Goal: Transaction & Acquisition: Purchase product/service

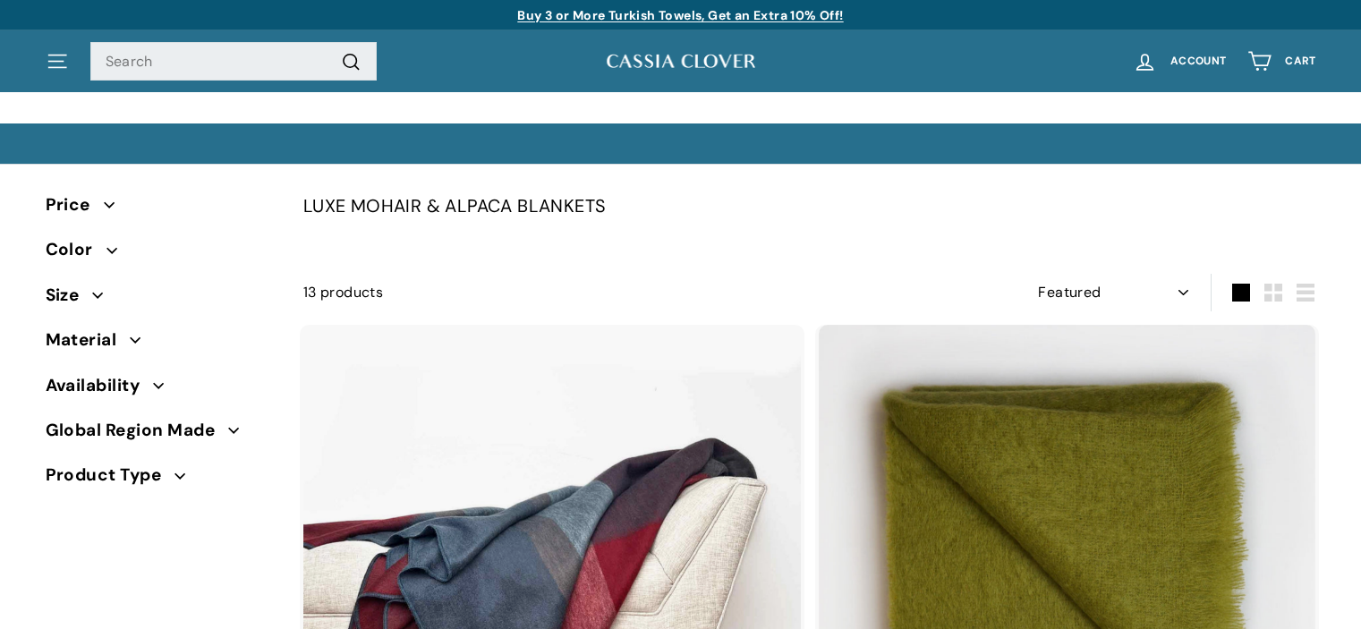
select select "manual"
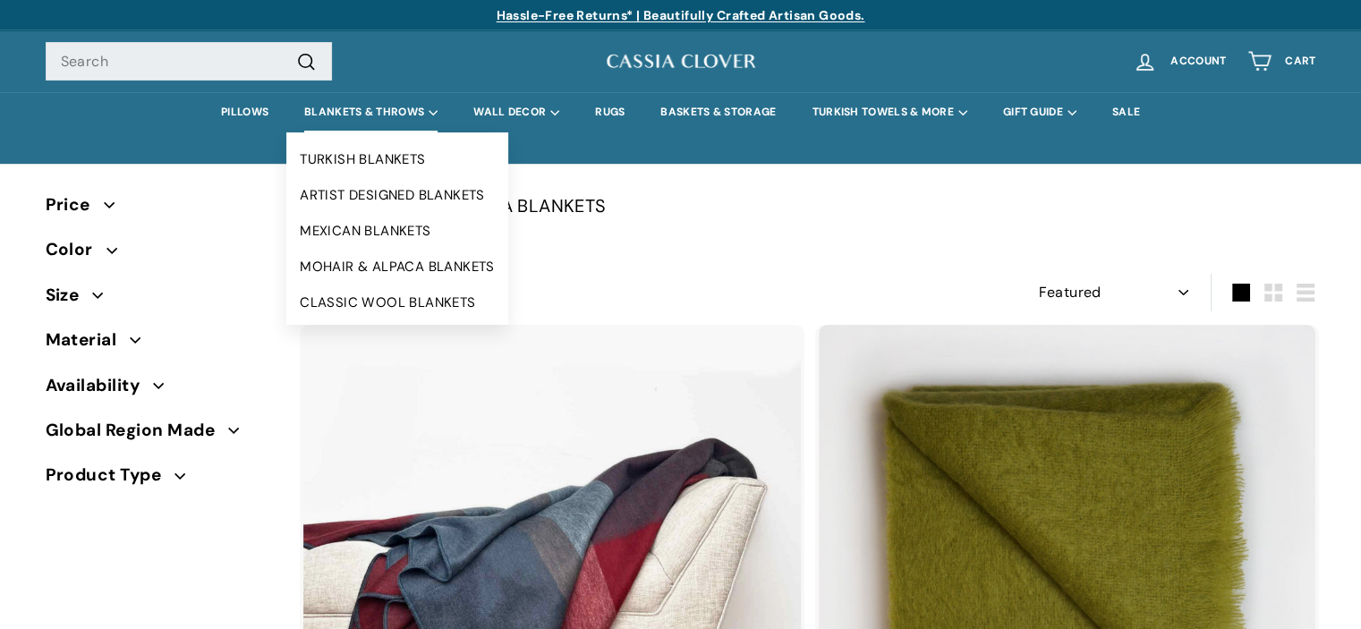
click at [374, 106] on summary "BLANKETS & THROWS" at bounding box center [370, 112] width 169 height 40
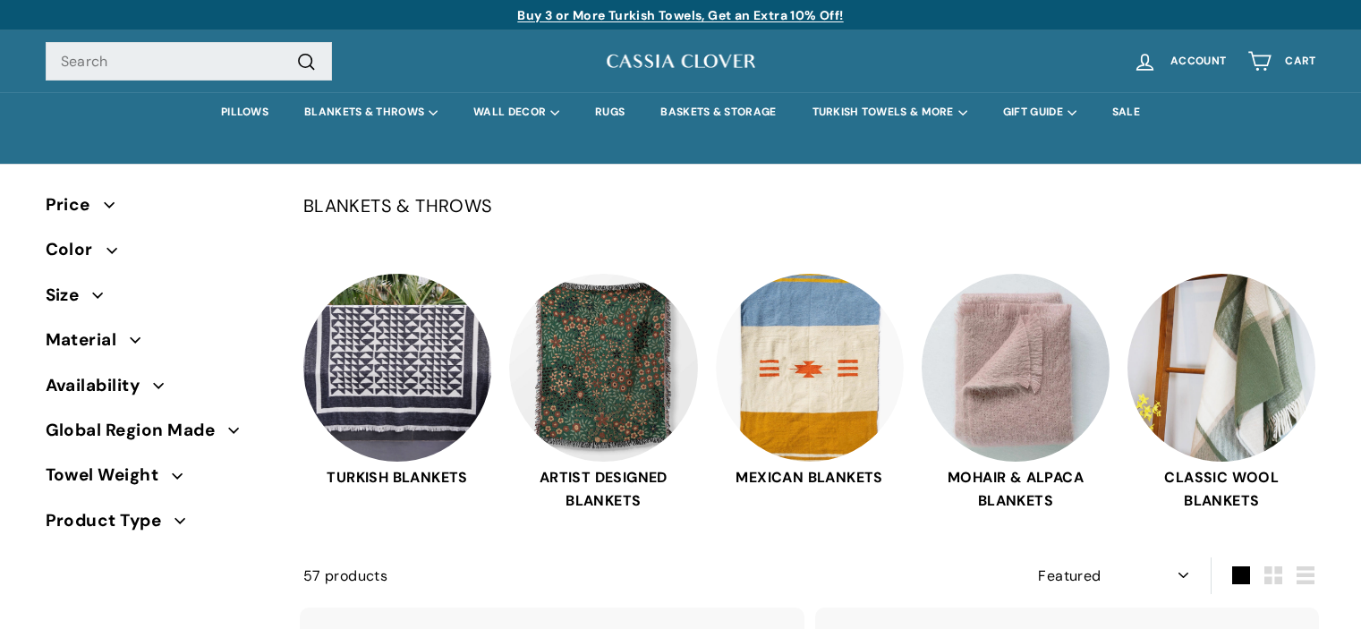
select select "manual"
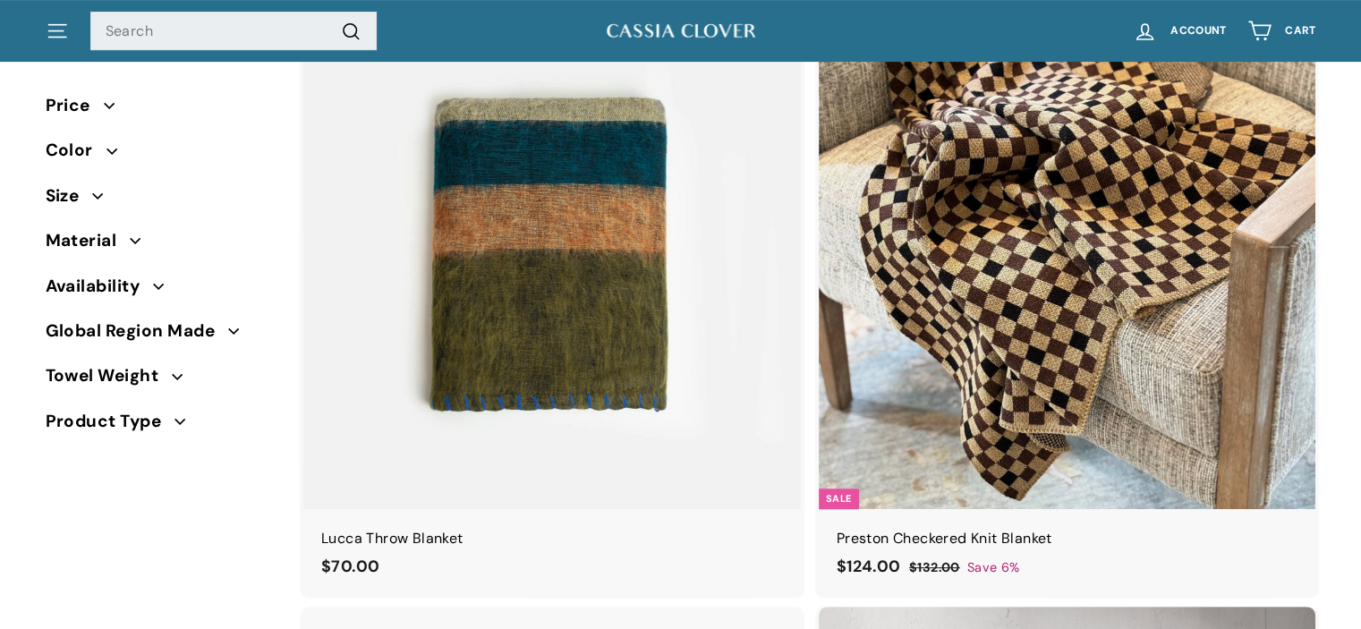
scroll to position [497, 0]
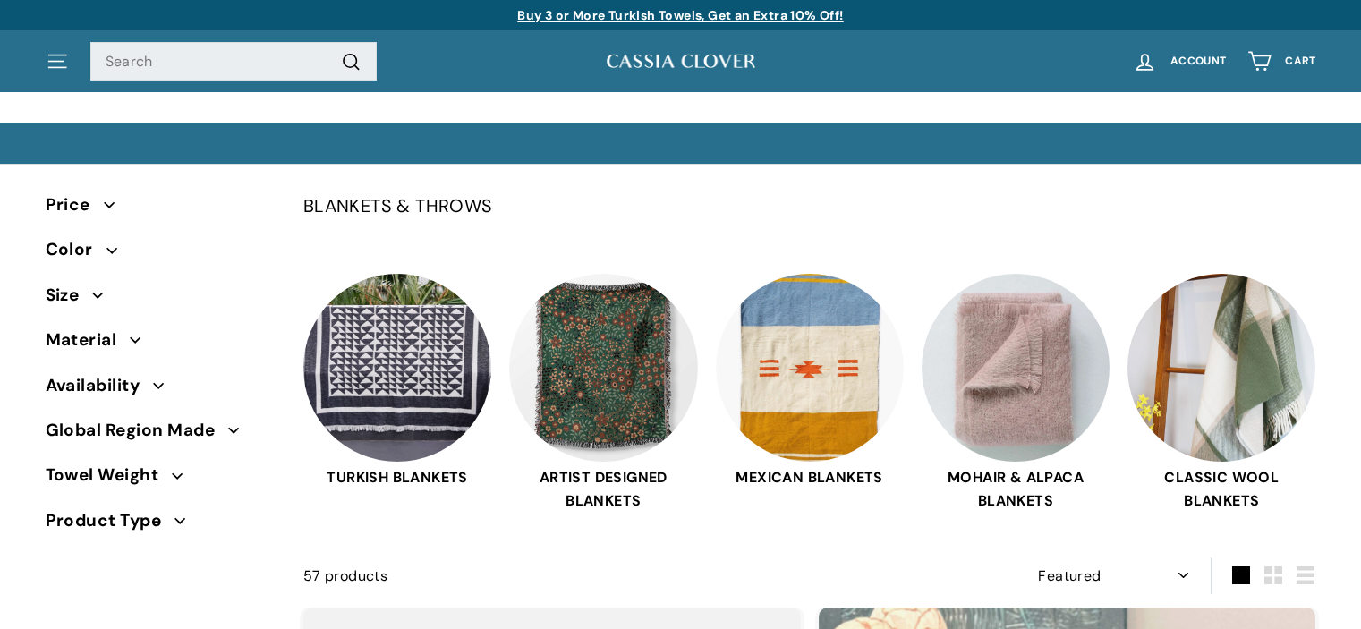
select select "manual"
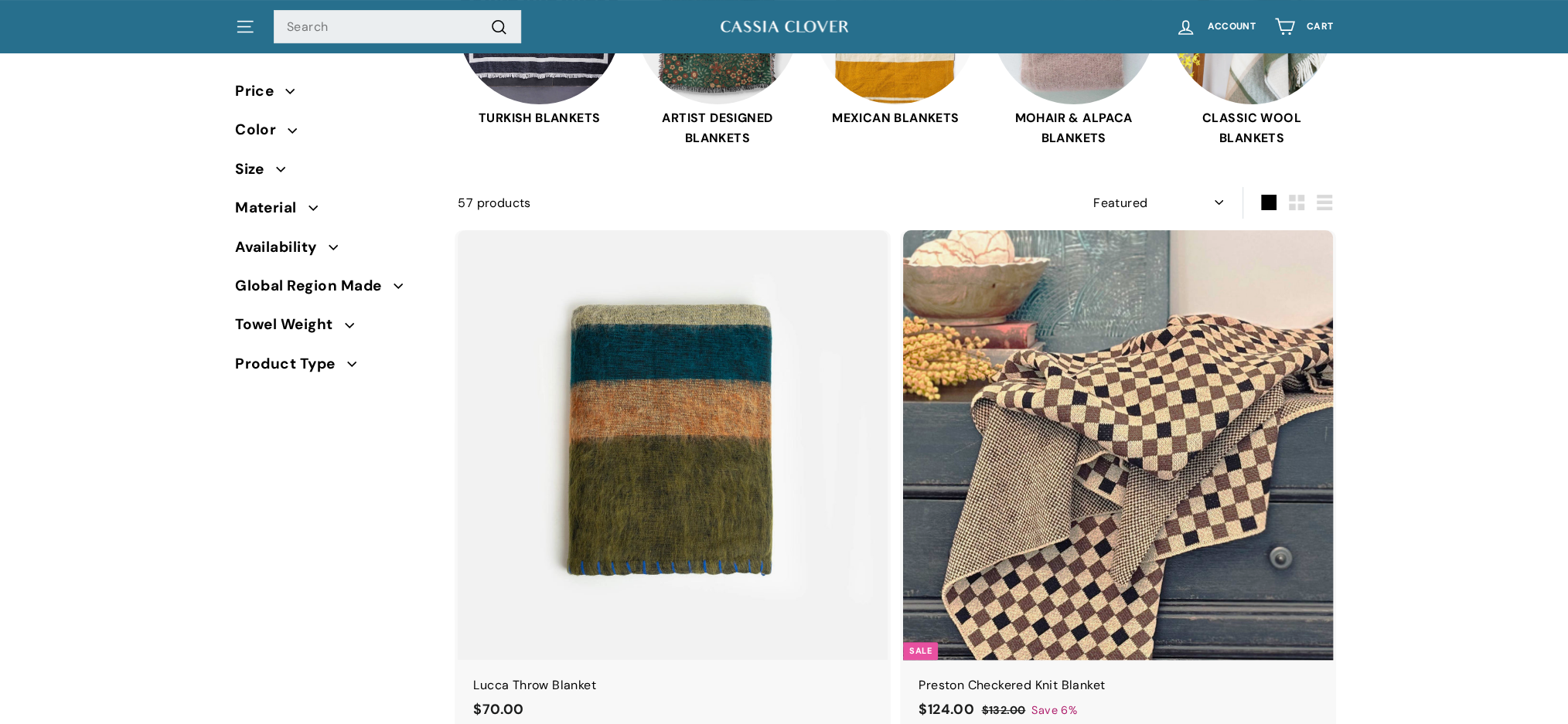
scroll to position [351, 0]
